Goal: Task Accomplishment & Management: Complete application form

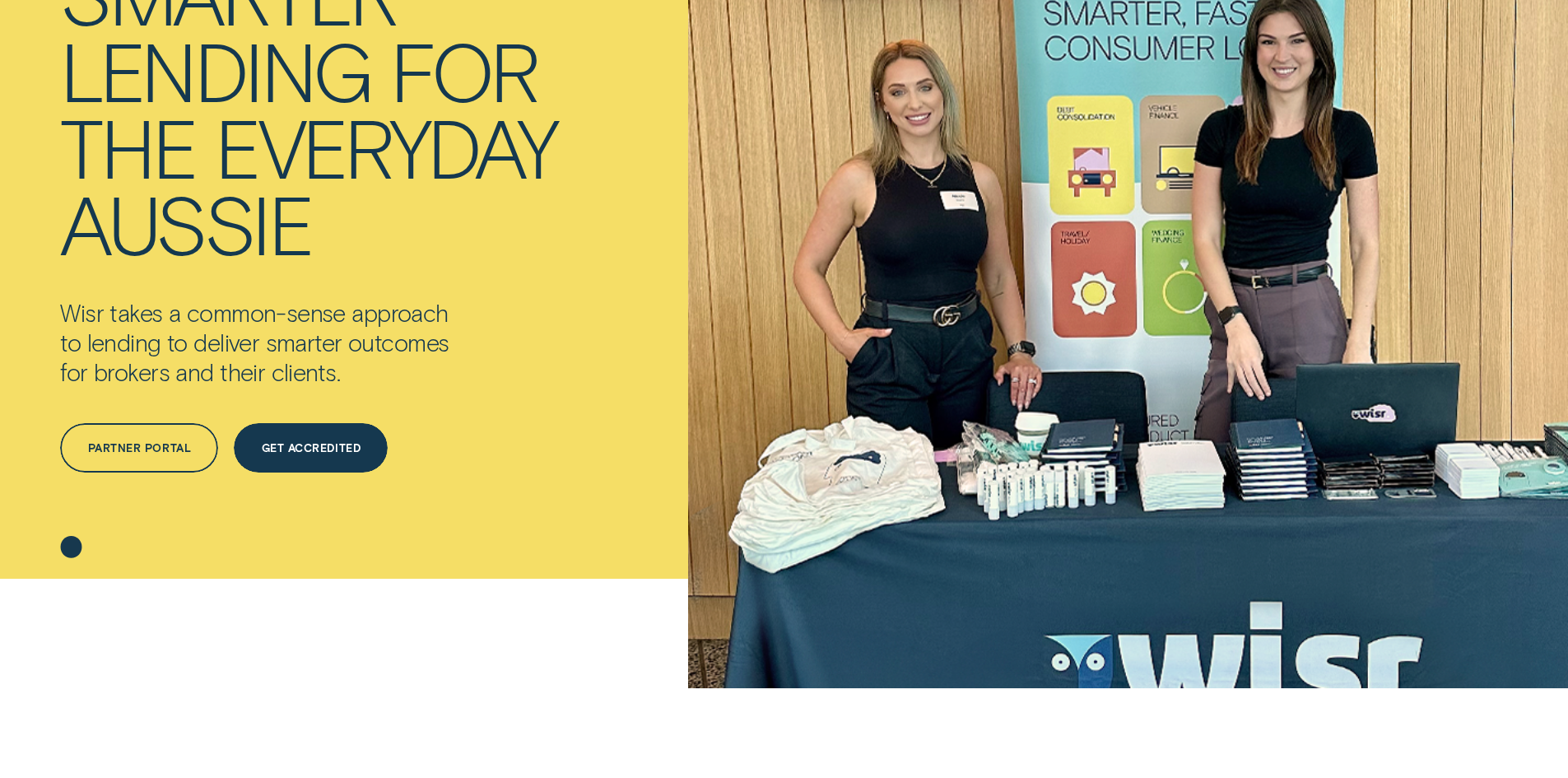
scroll to position [329, 0]
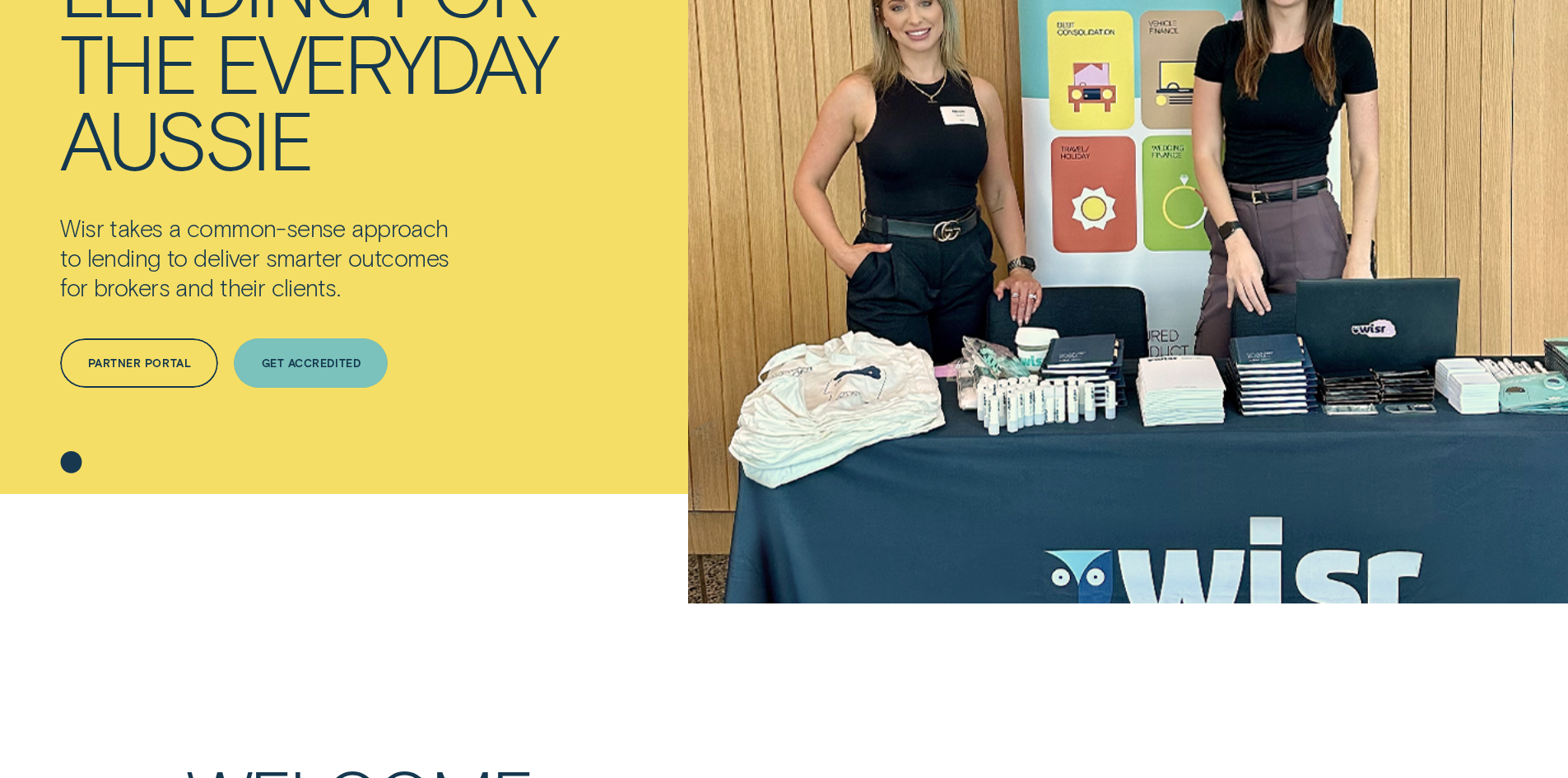
click at [346, 361] on div "Get Accredited" at bounding box center [311, 364] width 99 height 10
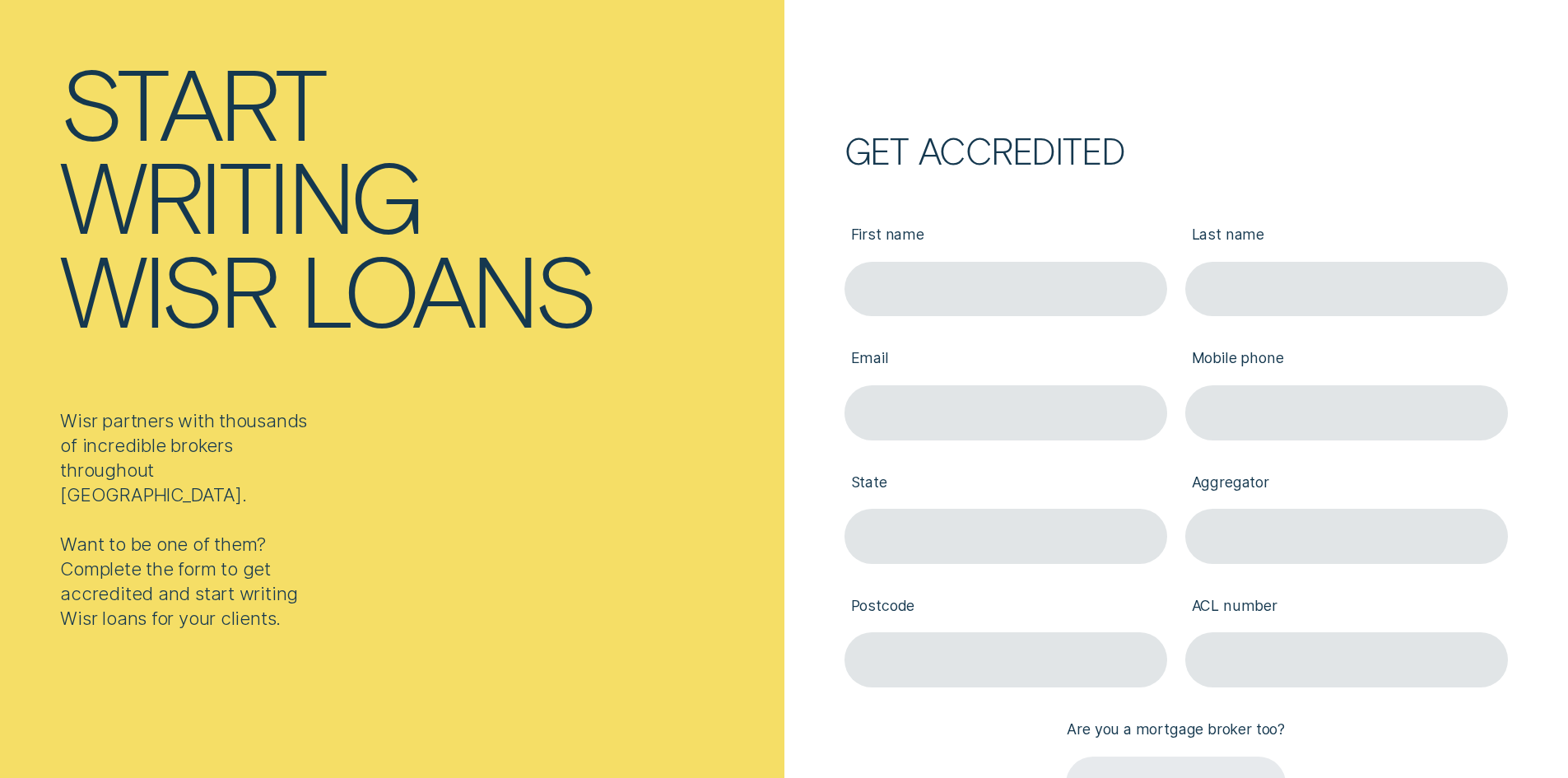
scroll to position [165, 0]
click at [895, 286] on input "First name" at bounding box center [1006, 290] width 323 height 55
type input "Sindhu"
click at [1283, 292] on input "Last name" at bounding box center [1346, 290] width 323 height 55
type input "[PERSON_NAME]"
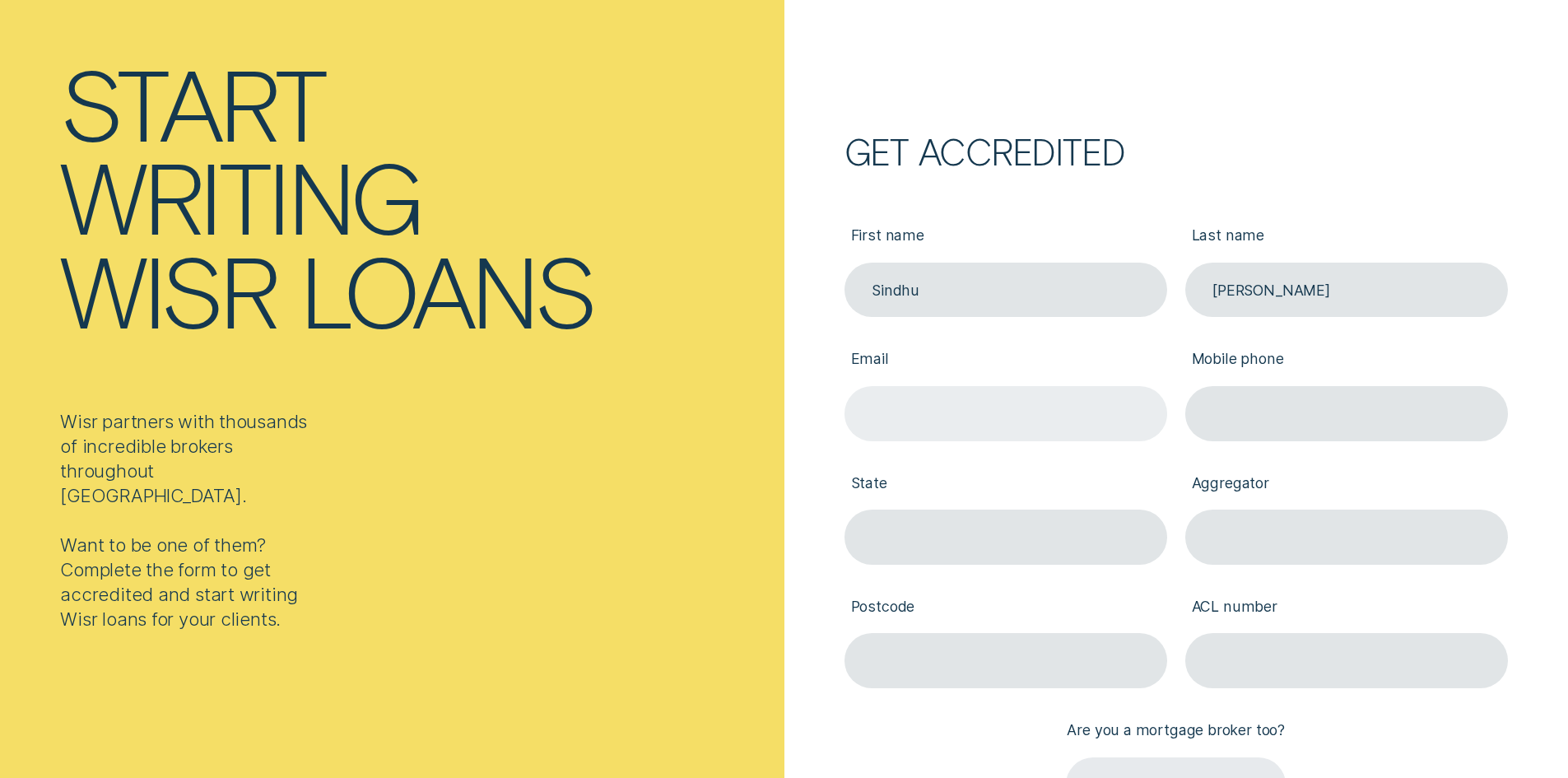
click at [1073, 407] on input "Email" at bounding box center [1006, 413] width 323 height 55
type input "[EMAIL_ADDRESS][DOMAIN_NAME]"
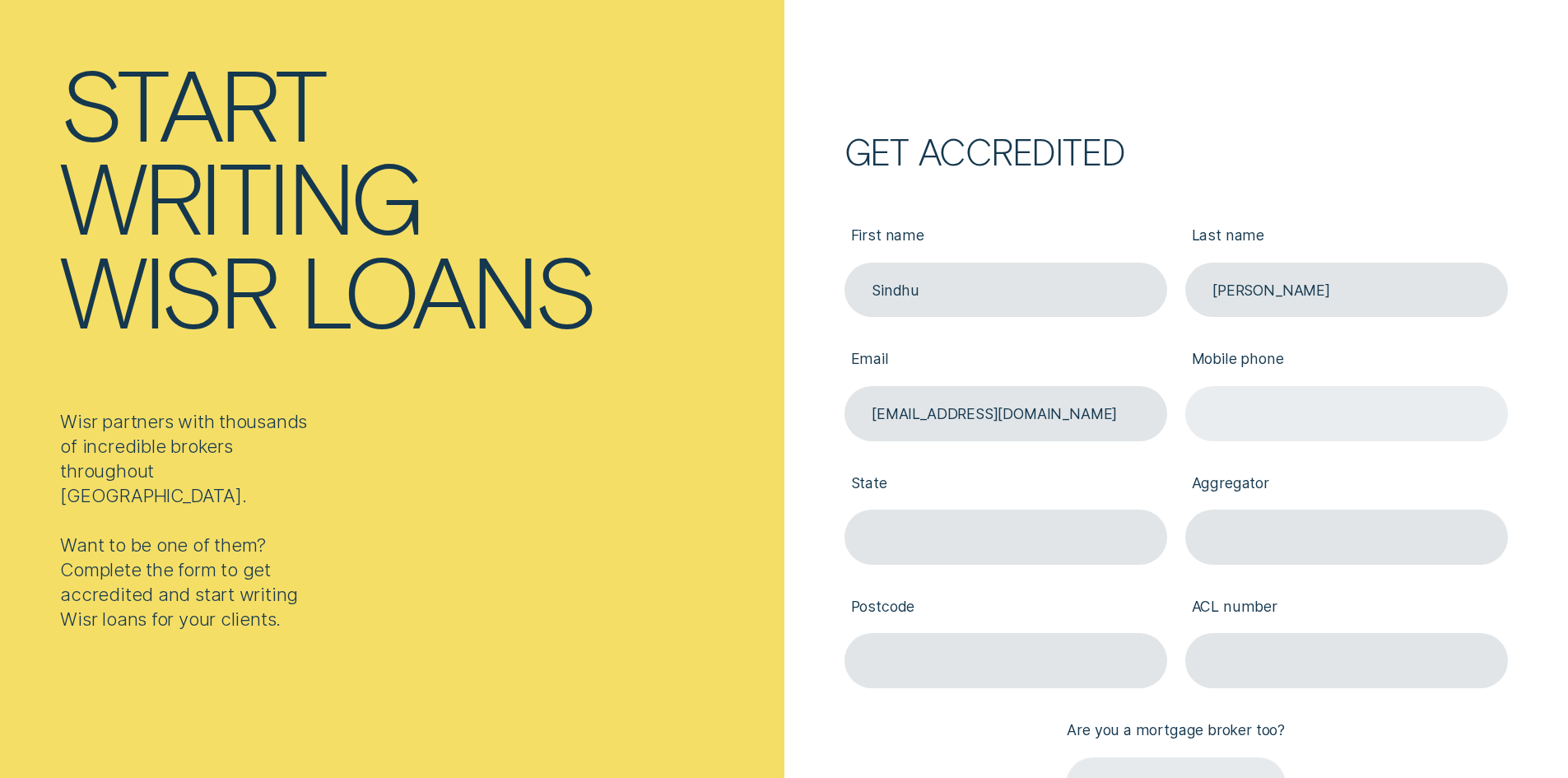
click at [1335, 421] on input "Mobile phone" at bounding box center [1346, 413] width 323 height 55
type input "0470018441"
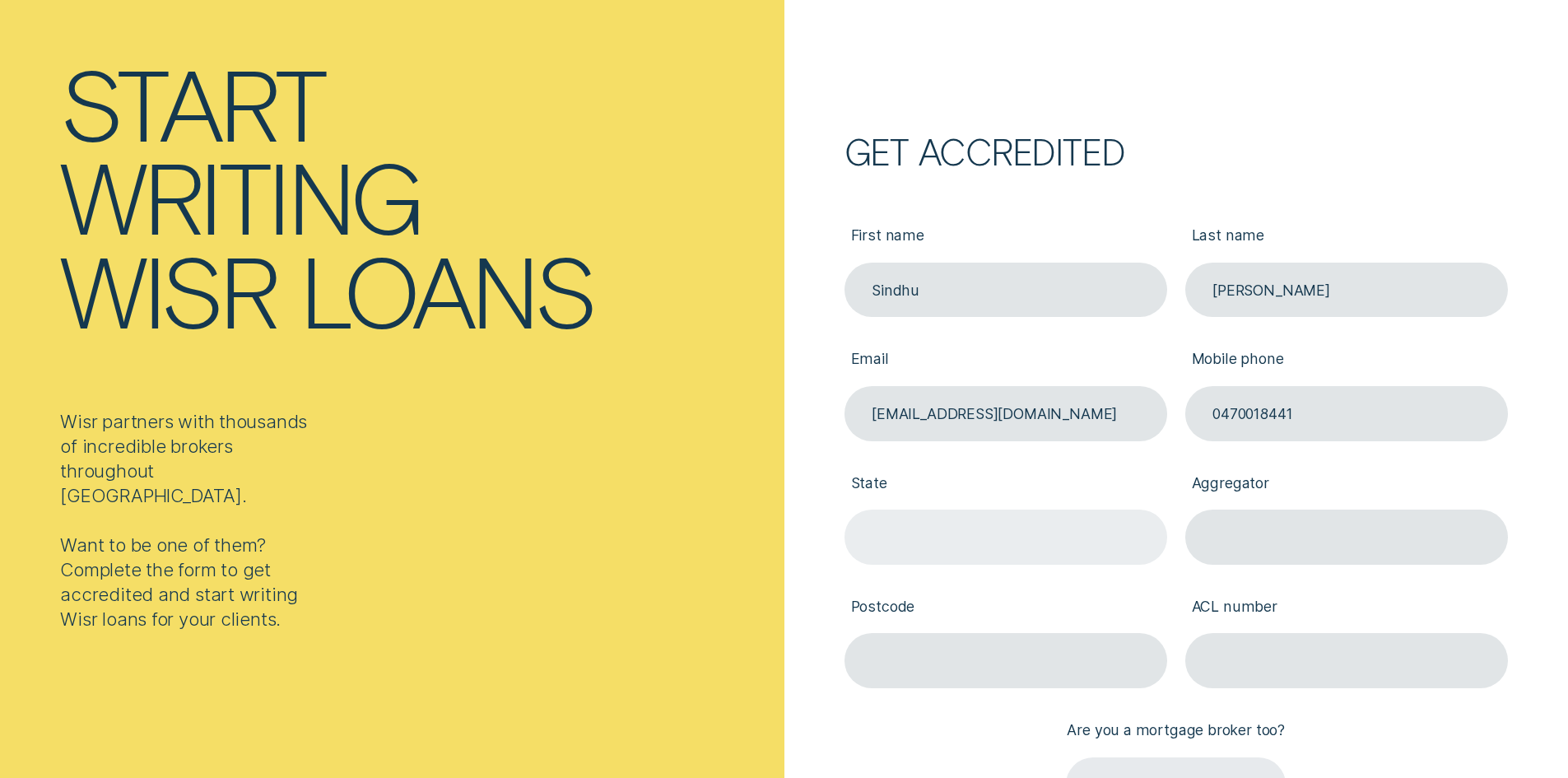
click at [994, 546] on input "State" at bounding box center [1006, 537] width 323 height 55
type input "VIC"
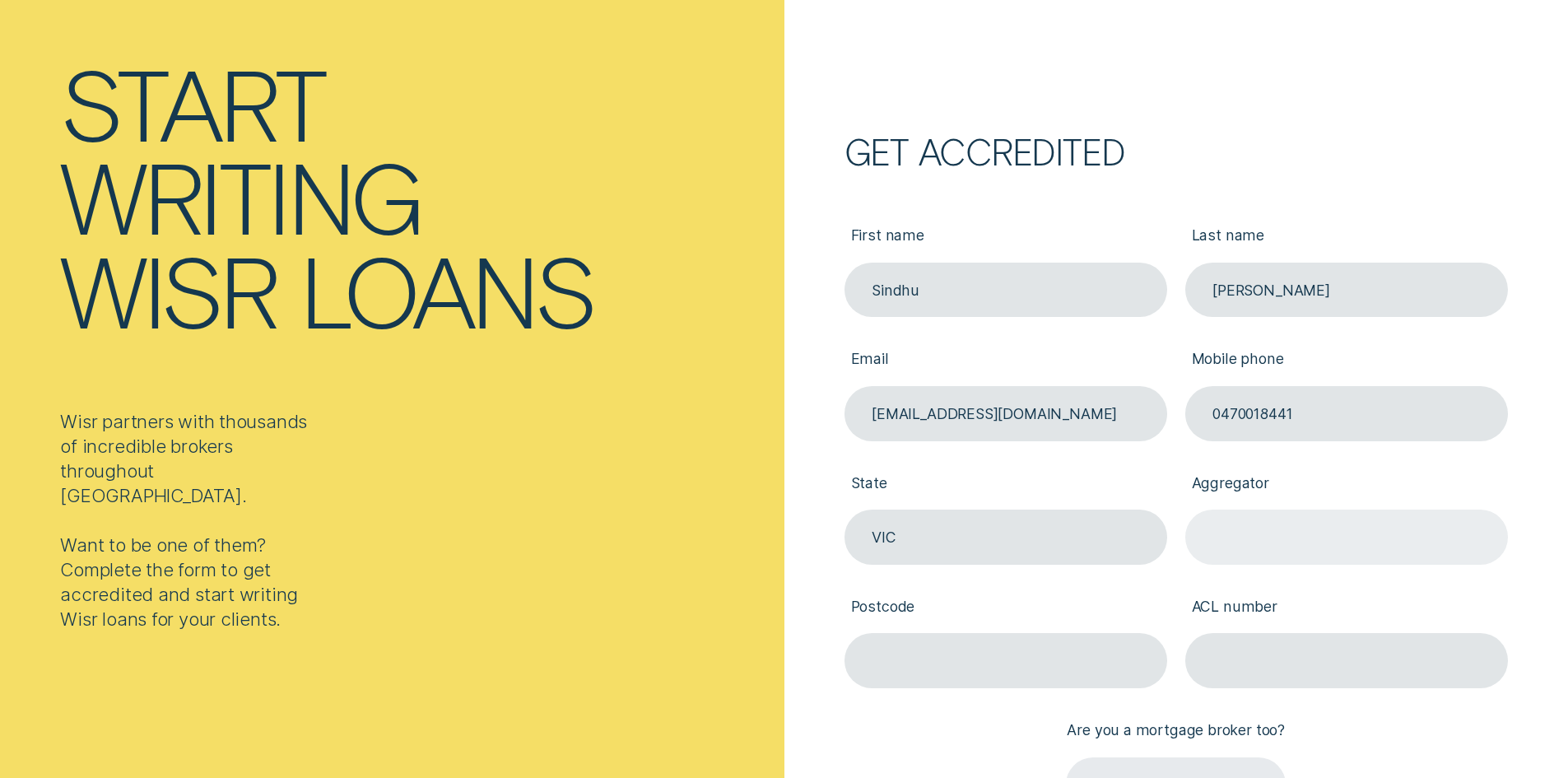
click at [1347, 522] on input "Aggregator" at bounding box center [1346, 537] width 323 height 55
type input "AFG"
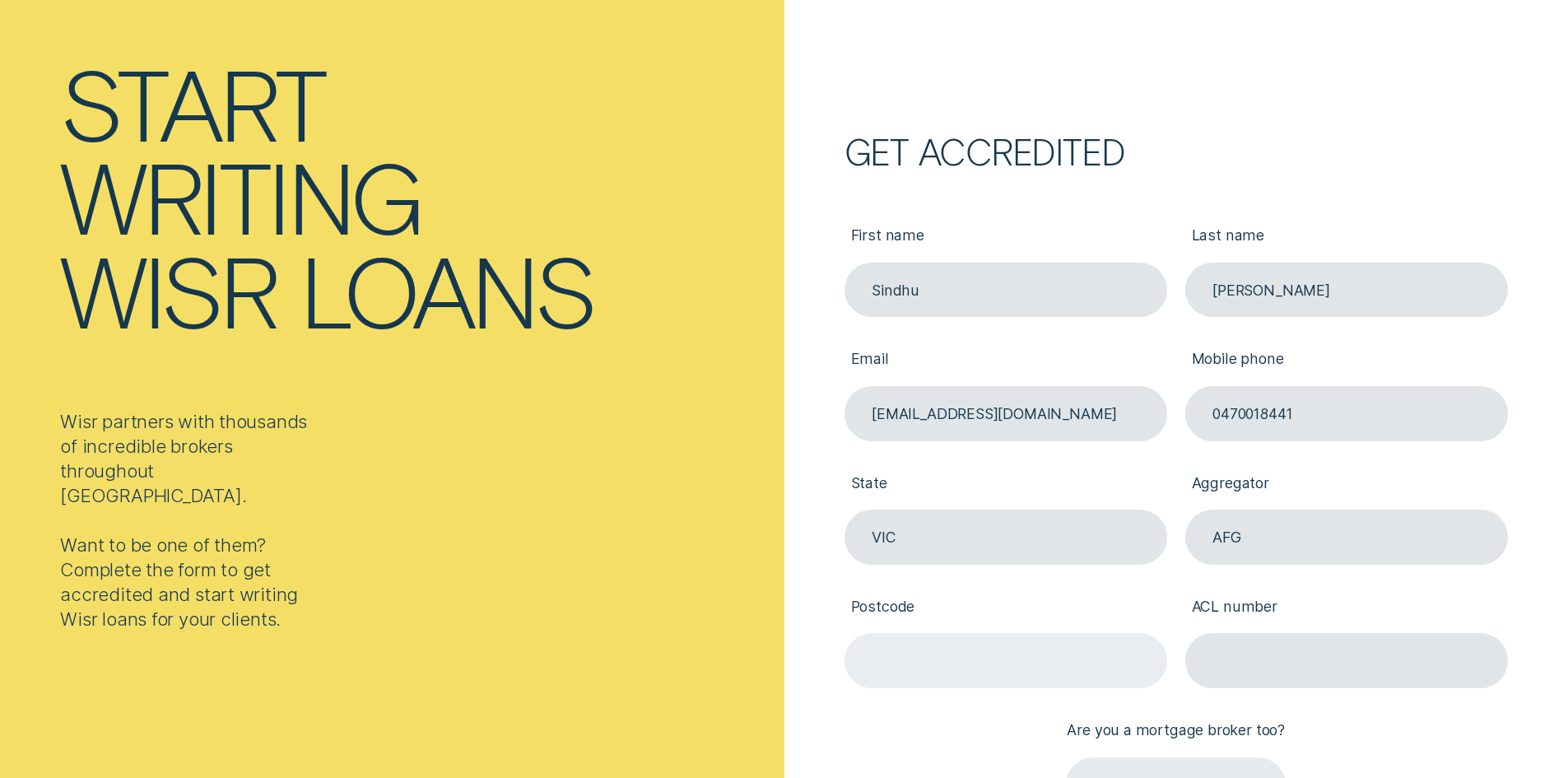
click at [1094, 649] on input "Postcode" at bounding box center [1006, 660] width 323 height 55
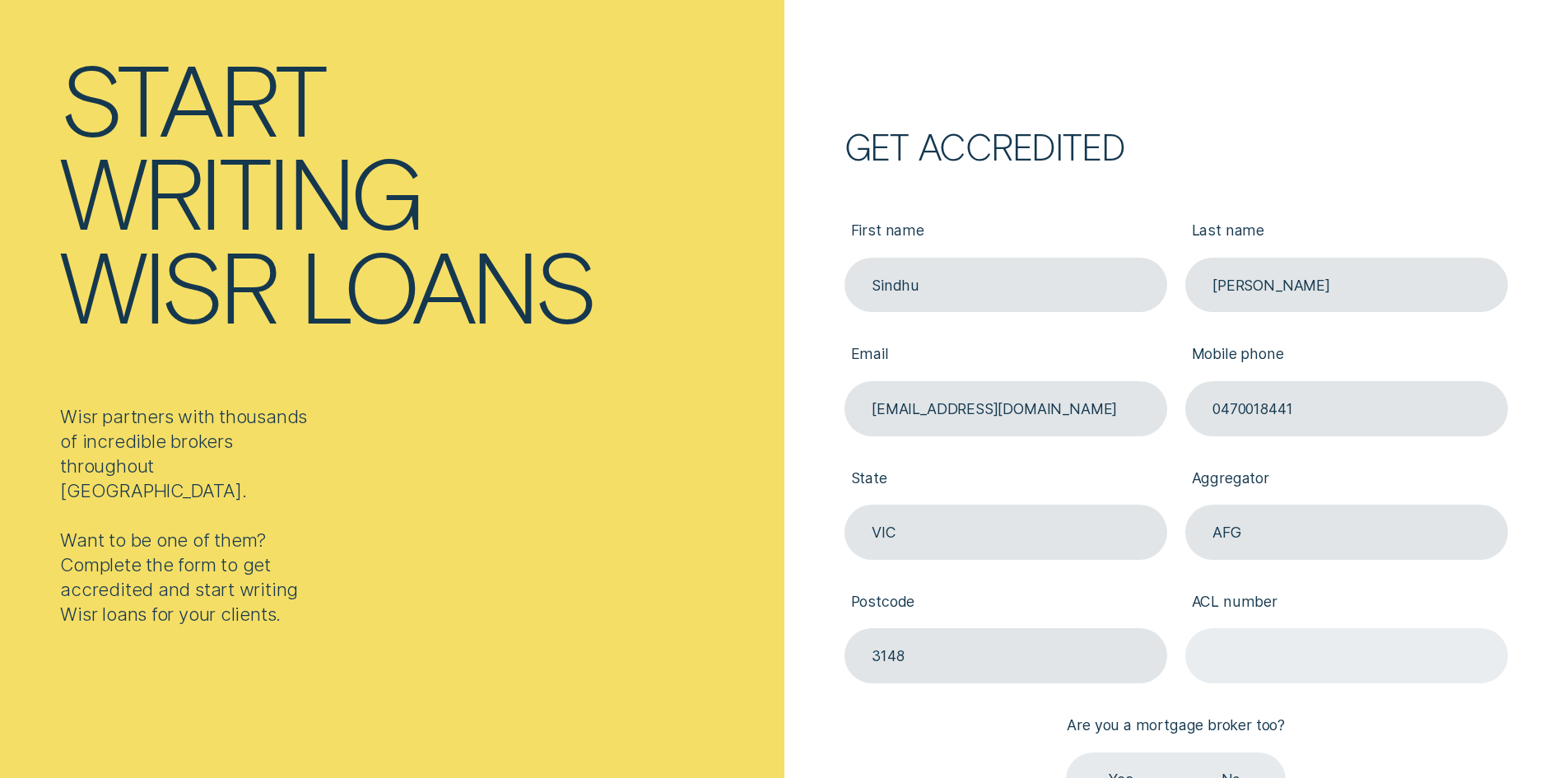
type input "3148"
click at [1232, 666] on input "ACL number" at bounding box center [1346, 655] width 323 height 55
type input "389087"
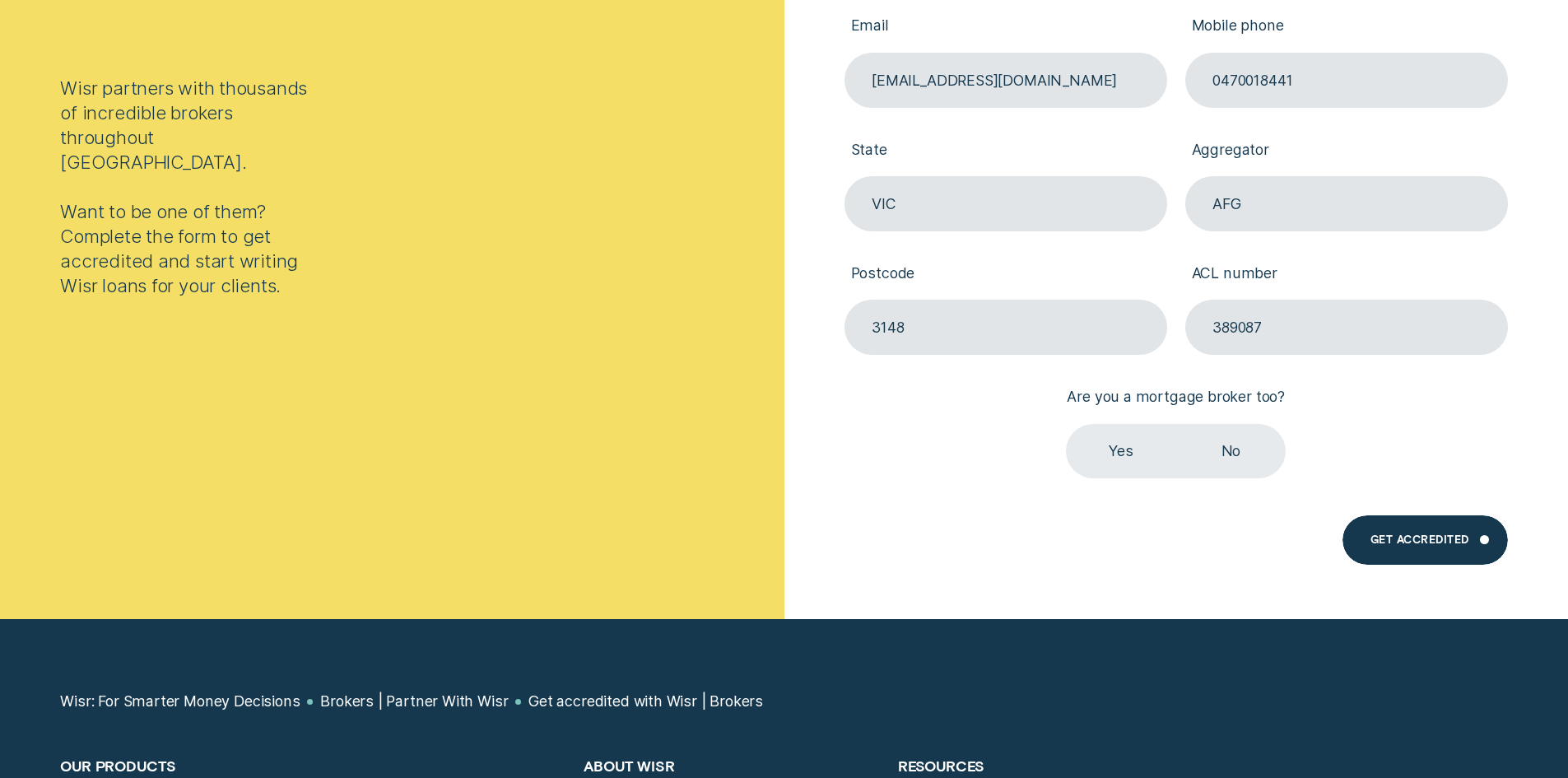
scroll to position [499, 0]
click at [1108, 465] on label "Yes" at bounding box center [1120, 450] width 109 height 55
click at [1066, 423] on input "Yes" at bounding box center [1066, 423] width 0 height 0
click at [1452, 547] on div "Get Accredited" at bounding box center [1425, 538] width 165 height 49
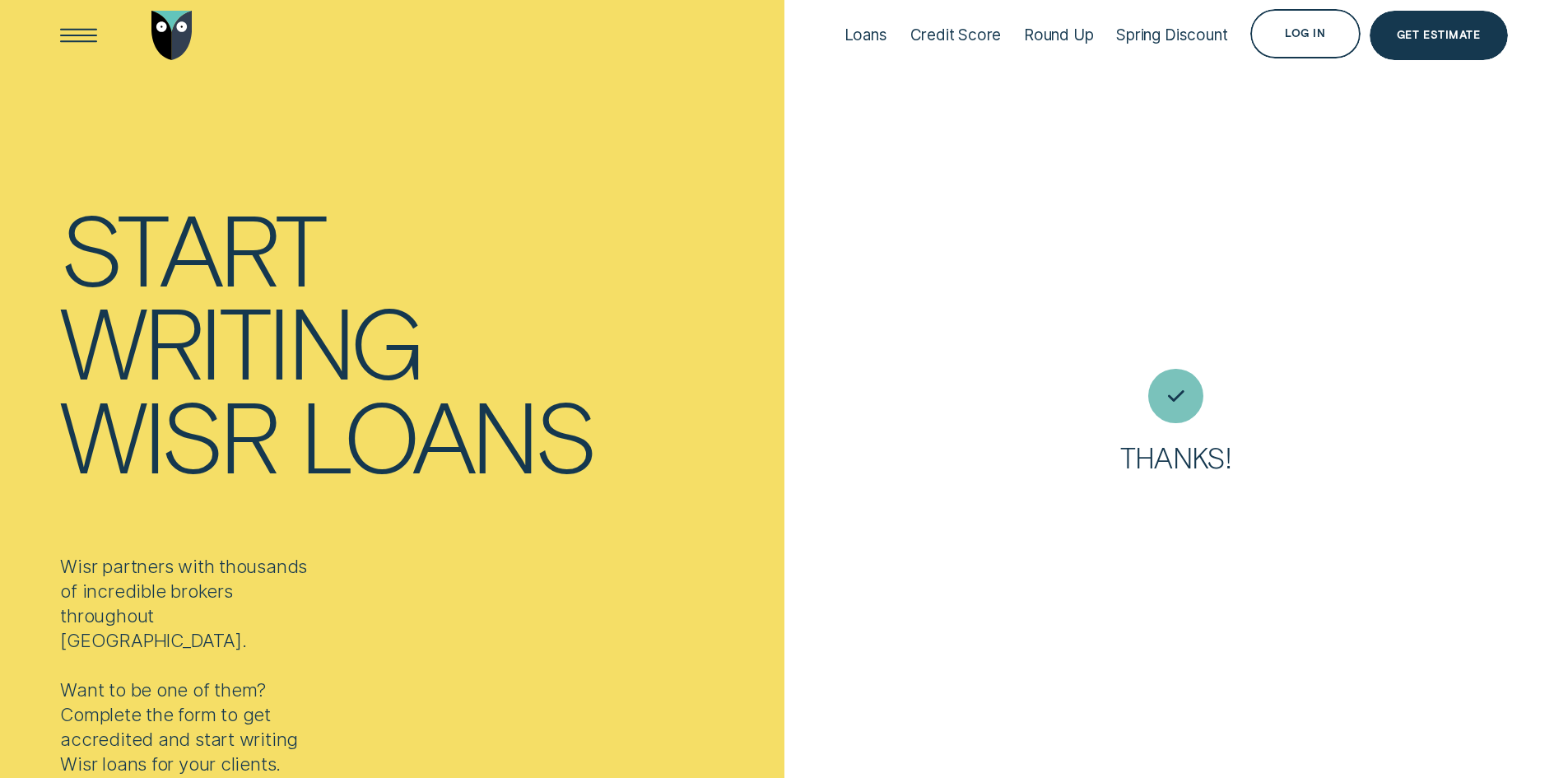
scroll to position [0, 0]
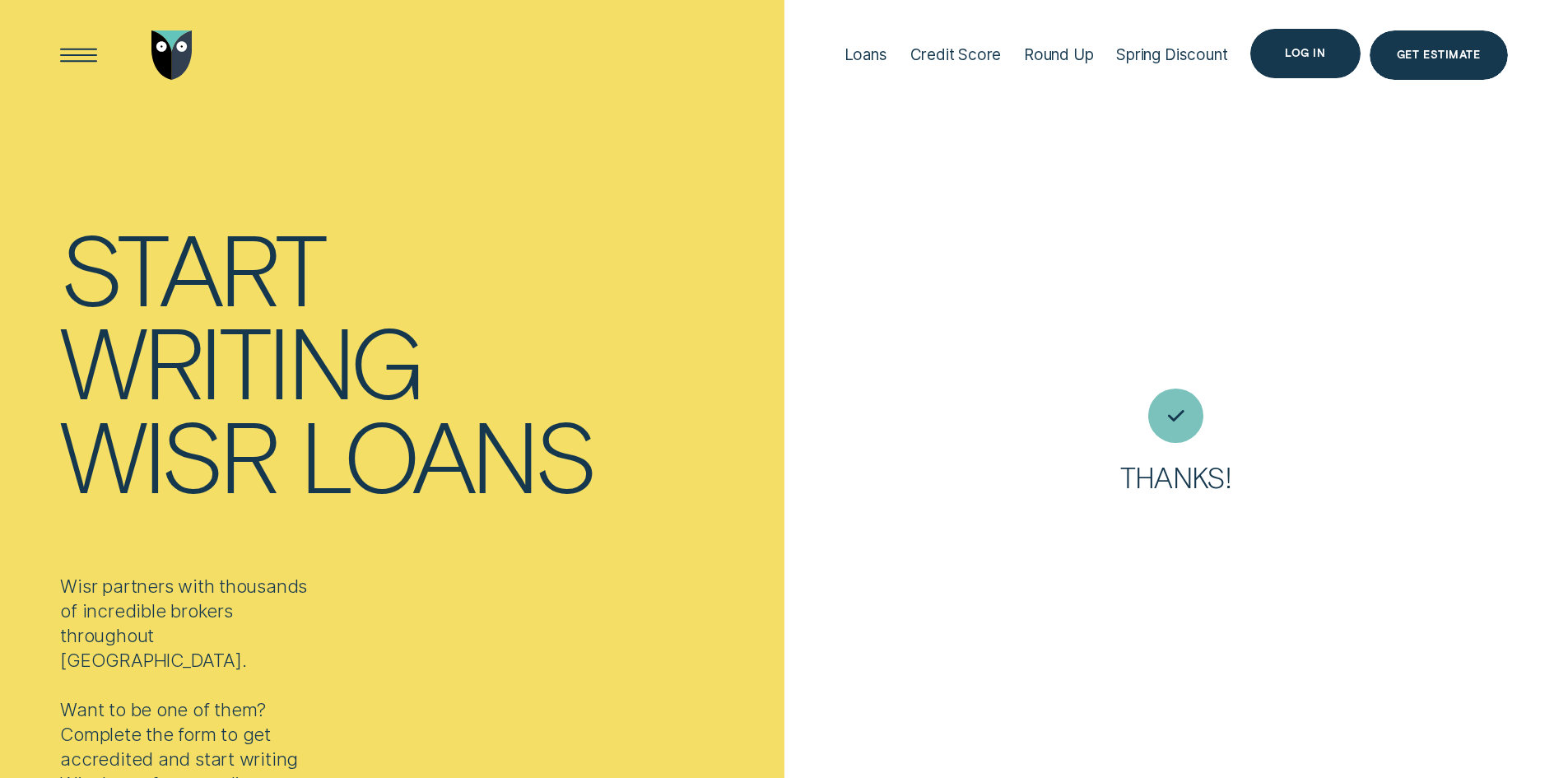
click at [1316, 49] on div "Log in" at bounding box center [1305, 54] width 40 height 10
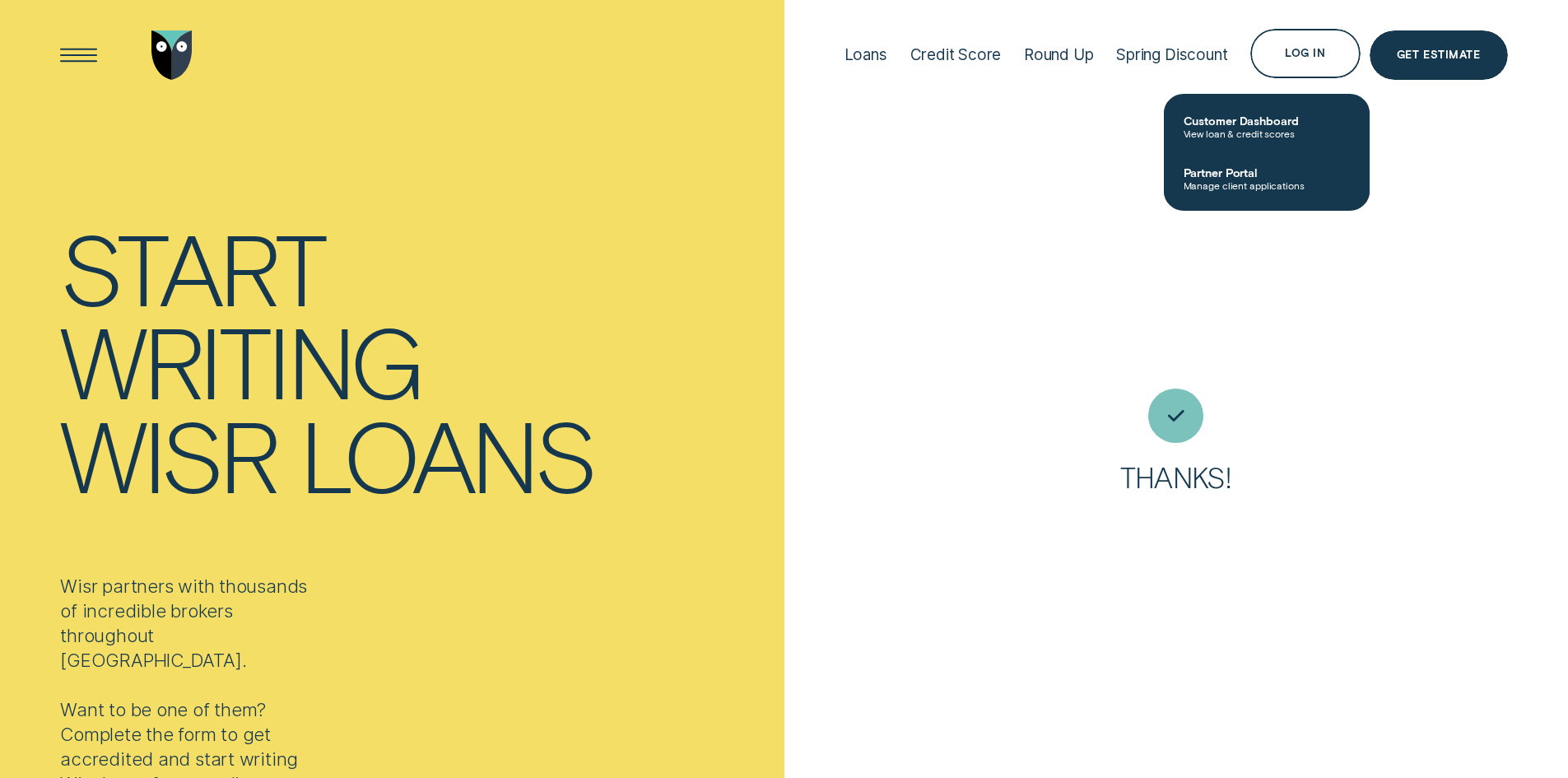
click at [1054, 305] on div "Thanks!" at bounding box center [1176, 443] width 784 height 887
